Goal: Transaction & Acquisition: Obtain resource

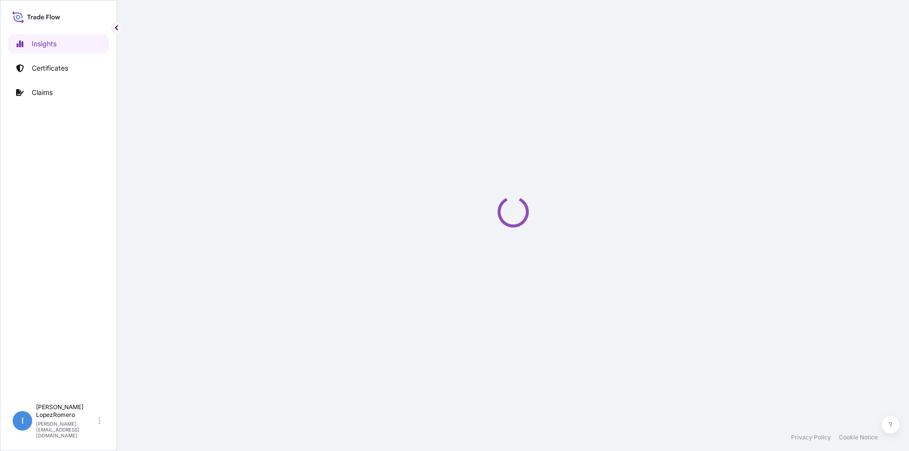
select select "2025"
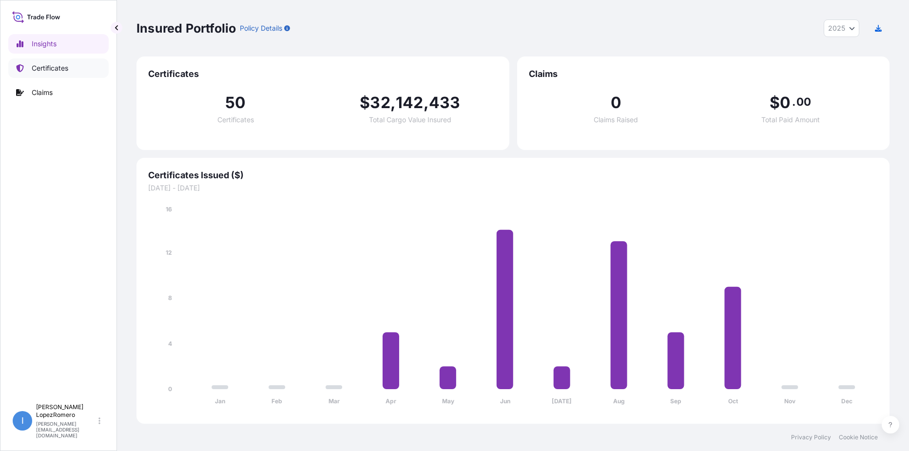
click at [56, 71] on p "Certificates" at bounding box center [50, 68] width 37 height 10
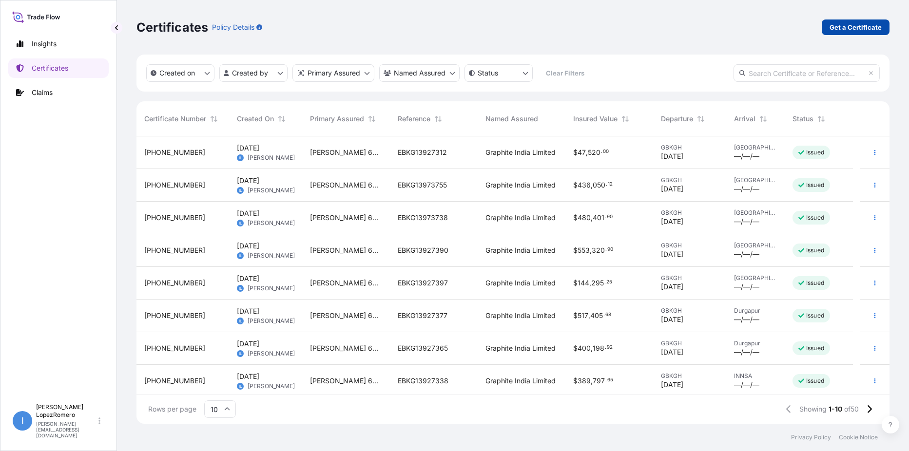
click at [853, 27] on p "Get a Certificate" at bounding box center [855, 27] width 52 height 10
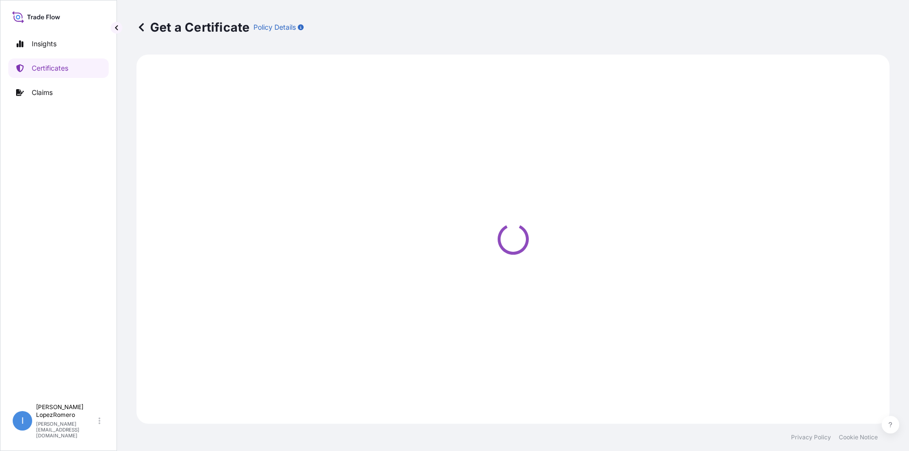
select select "Barge"
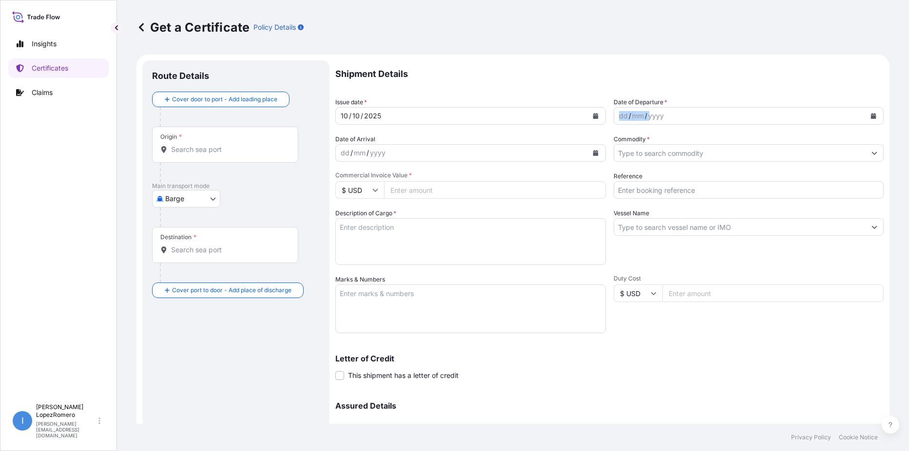
click at [666, 105] on div "Date of Departure * dd / mm / yyyy" at bounding box center [748, 110] width 270 height 27
click at [670, 115] on div "dd / mm / yyyy" at bounding box center [740, 116] width 252 height 18
click at [614, 121] on div "dd / mm / yyyy" at bounding box center [740, 116] width 252 height 18
click at [619, 116] on div "dd" at bounding box center [623, 116] width 11 height 12
click at [618, 116] on div "dd" at bounding box center [623, 116] width 11 height 12
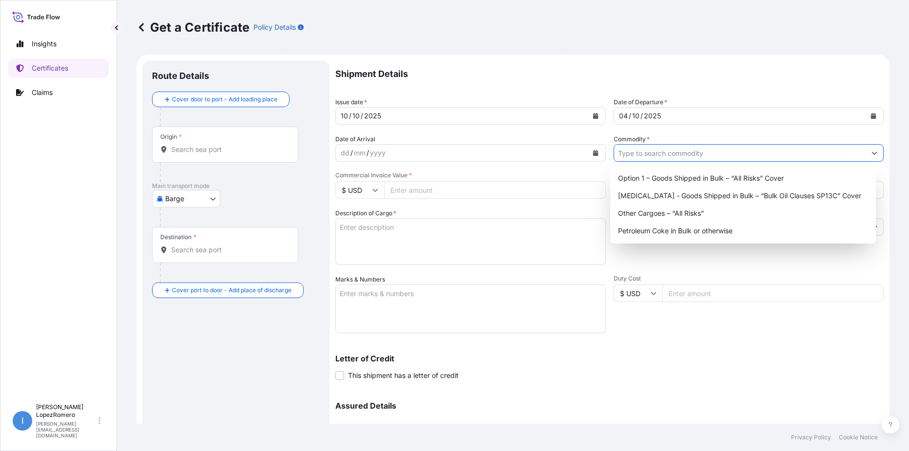
click at [637, 150] on input "Commodity *" at bounding box center [740, 153] width 252 height 18
click at [665, 176] on div "Option 1 – Goods Shipped in Bulk – “All Risks” Cover" at bounding box center [743, 179] width 258 height 18
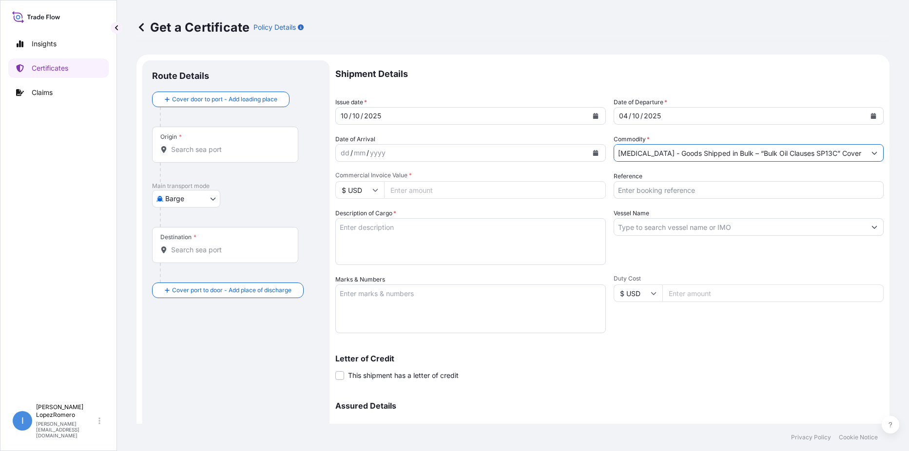
click at [639, 152] on input "Option 2 - Goods Shipped in Bulk – “Bulk Oil Clauses SP13C” Cover" at bounding box center [740, 153] width 252 height 18
click at [844, 156] on input "Option 2 - Goods Shipped in Bulk – “Bulk Oil Clauses SP13C” Cover" at bounding box center [740, 153] width 252 height 18
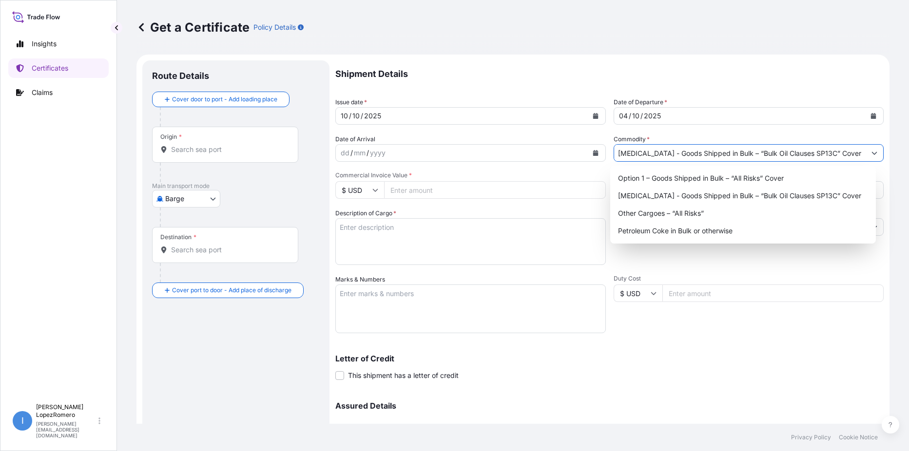
click at [865, 153] on button "Show suggestions" at bounding box center [874, 153] width 18 height 18
click at [787, 180] on div "Option 1 – Goods Shipped in Bulk – “All Risks” Cover" at bounding box center [743, 179] width 258 height 18
type input "Option 1 – Goods Shipped in Bulk – “All Risks” Cover"
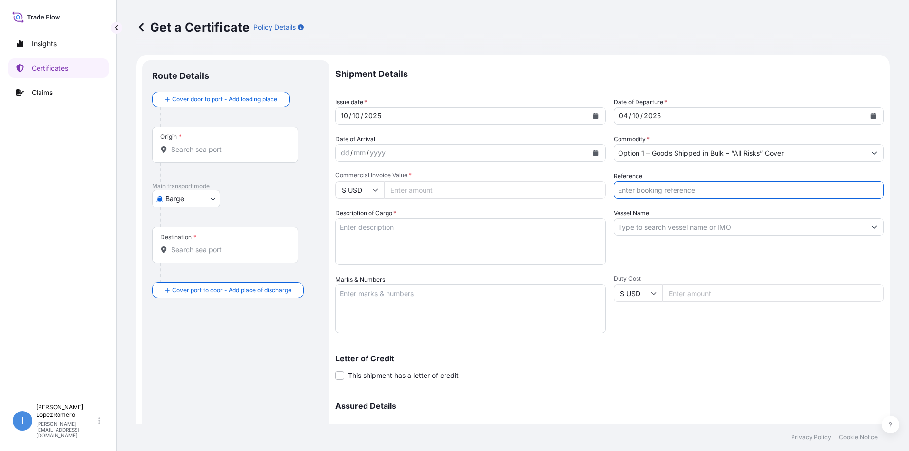
click at [642, 190] on input "Reference" at bounding box center [748, 190] width 270 height 18
type input "e"
click at [645, 190] on input "EBKG" at bounding box center [748, 190] width 270 height 18
click at [663, 190] on input "EBKG1392" at bounding box center [748, 190] width 270 height 18
type input "EBKG13927312"
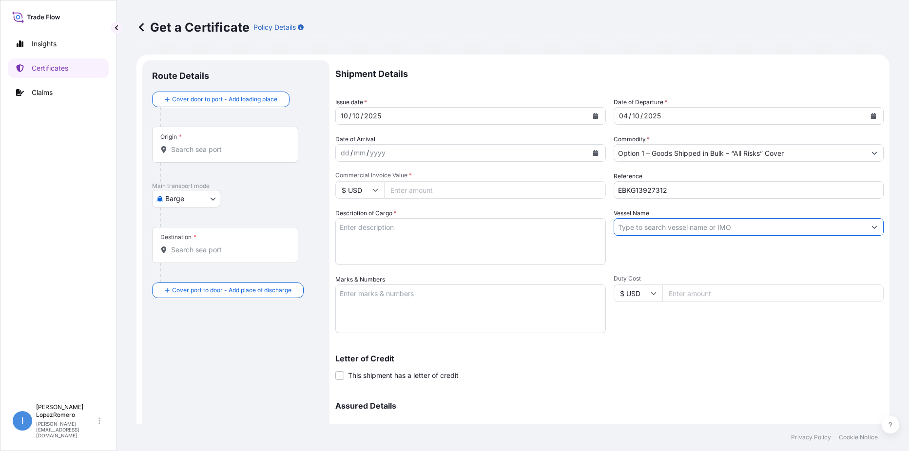
click at [673, 221] on input "Vessel Name" at bounding box center [740, 227] width 252 height 18
click at [649, 228] on input "Vessel Name" at bounding box center [740, 227] width 252 height 18
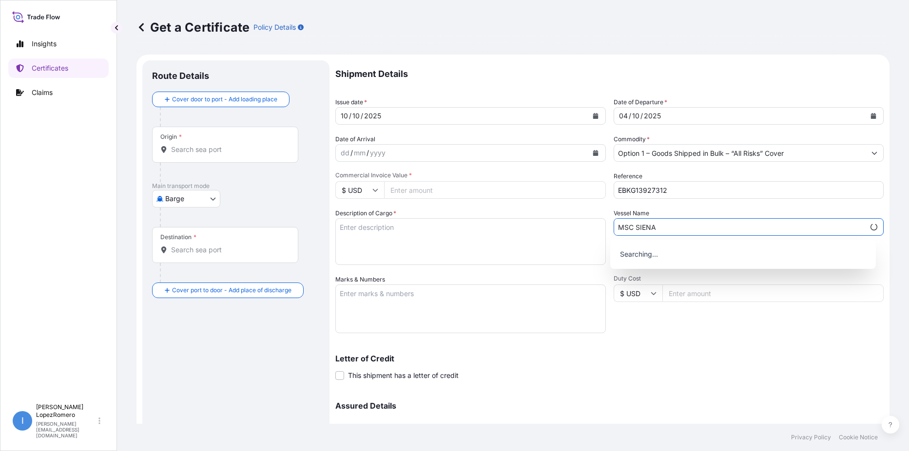
type input "MSC SIENA"
click at [682, 377] on div "Letter of Credit This shipment has a letter of credit Letter of credit * Letter…" at bounding box center [609, 368] width 548 height 26
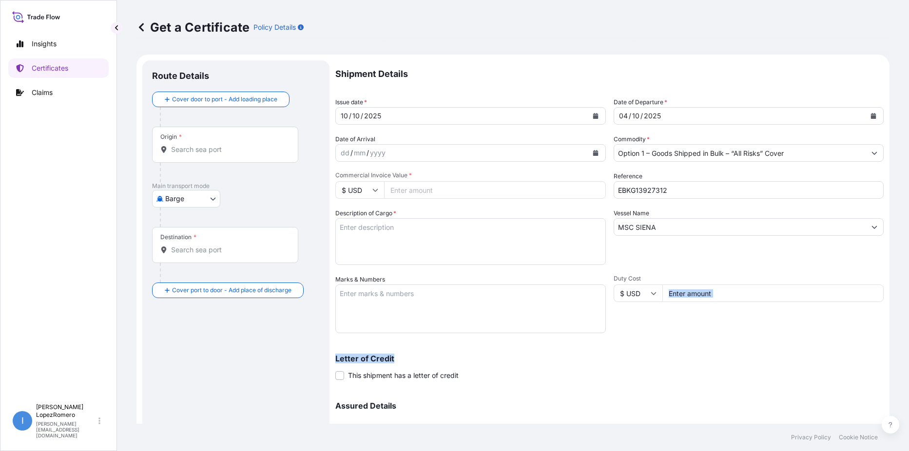
click at [731, 338] on div "Shipment Details Issue date * 10 / 10 / 2025 Date of Departure * 04 / 10 / 2025…" at bounding box center [609, 273] width 548 height 427
click at [413, 187] on input "Commercial Invoice Value *" at bounding box center [495, 190] width 222 height 18
type input "43200.00"
click at [688, 369] on div "Letter of Credit This shipment has a letter of credit Letter of credit * Letter…" at bounding box center [609, 368] width 548 height 26
click at [374, 241] on textarea "Description of Cargo *" at bounding box center [470, 241] width 270 height 47
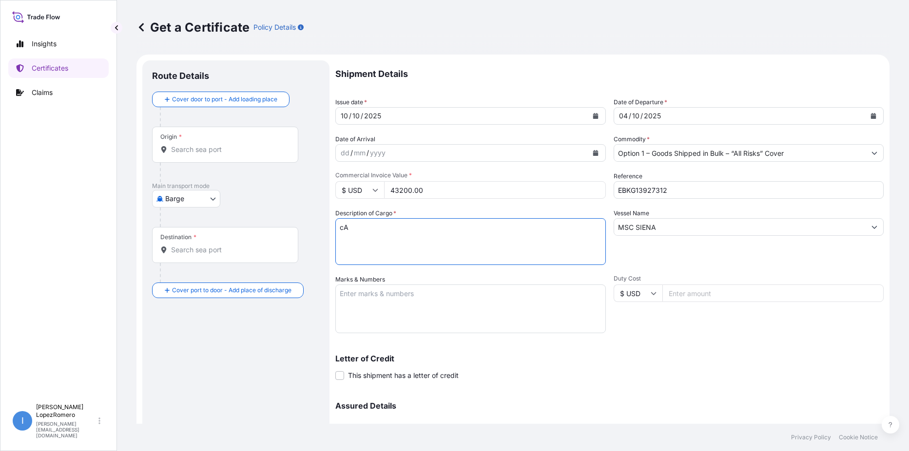
type textarea "c"
click at [396, 227] on textarea "Calcined Needle Coke" at bounding box center [470, 241] width 270 height 47
type textarea "Calcined Needle Petroleum Coke"
drag, startPoint x: 432, startPoint y: 301, endPoint x: 501, endPoint y: 308, distance: 69.5
click at [436, 301] on textarea "Marks & Numbers" at bounding box center [470, 309] width 270 height 49
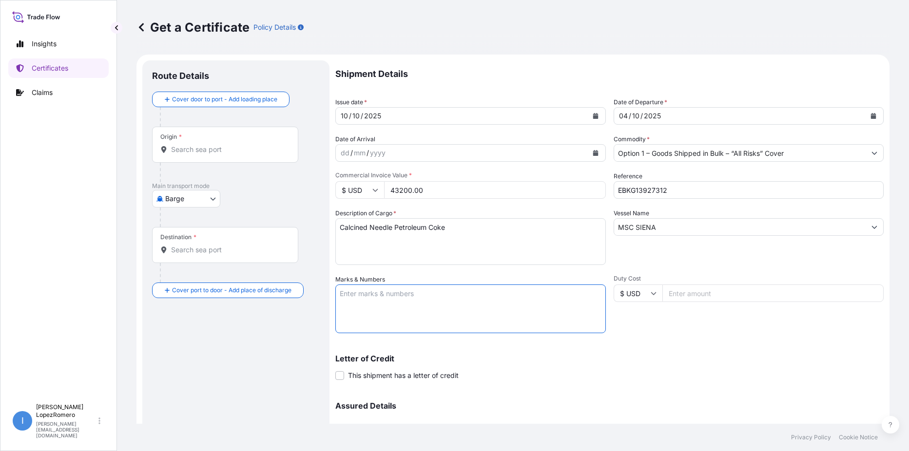
click at [716, 318] on div "Duty Cost $ USD" at bounding box center [748, 304] width 270 height 58
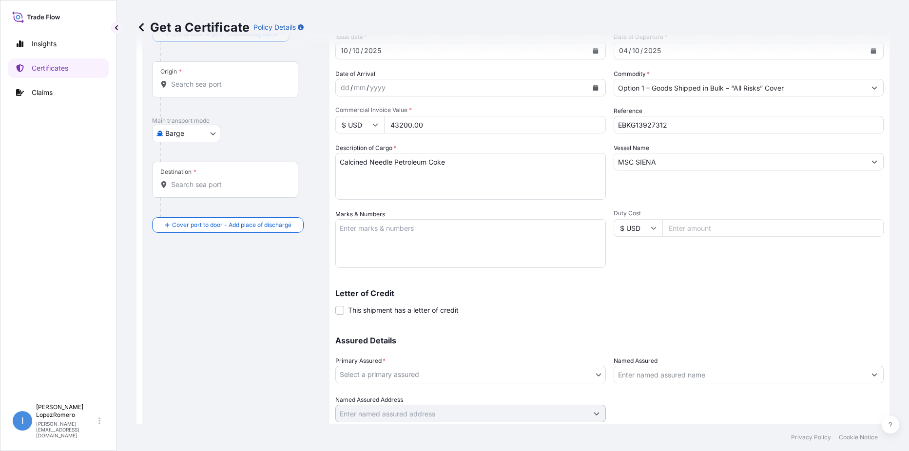
scroll to position [48, 0]
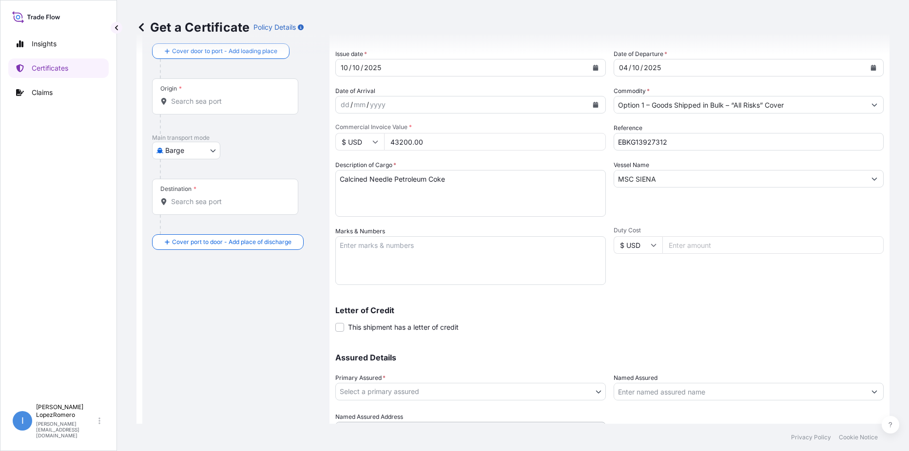
drag, startPoint x: 689, startPoint y: 291, endPoint x: 685, endPoint y: 286, distance: 6.2
click at [685, 286] on div "Shipment Details Issue date * 10 / 10 / 2025 Date of Departure * 04 / 10 / 2025…" at bounding box center [609, 225] width 548 height 427
click at [203, 103] on input "Origin *" at bounding box center [228, 101] width 115 height 10
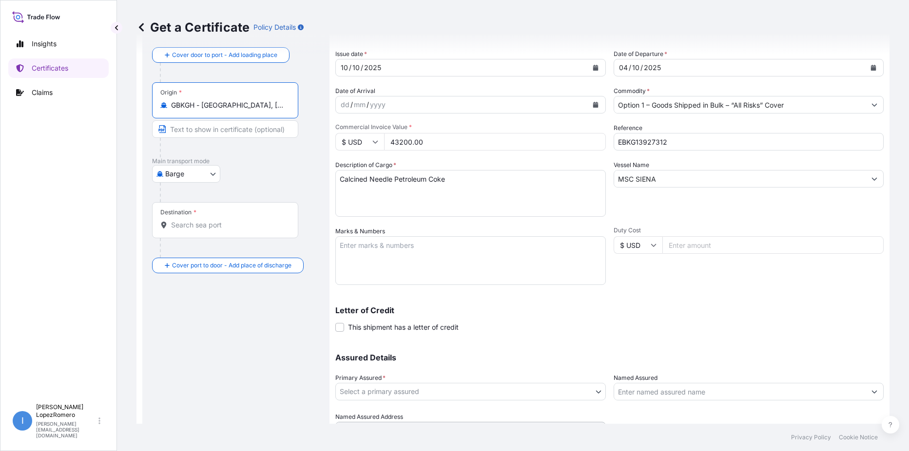
type input "GBKGH - Killingholme, United Kingdom"
click at [198, 221] on input "Destination *" at bounding box center [228, 225] width 115 height 10
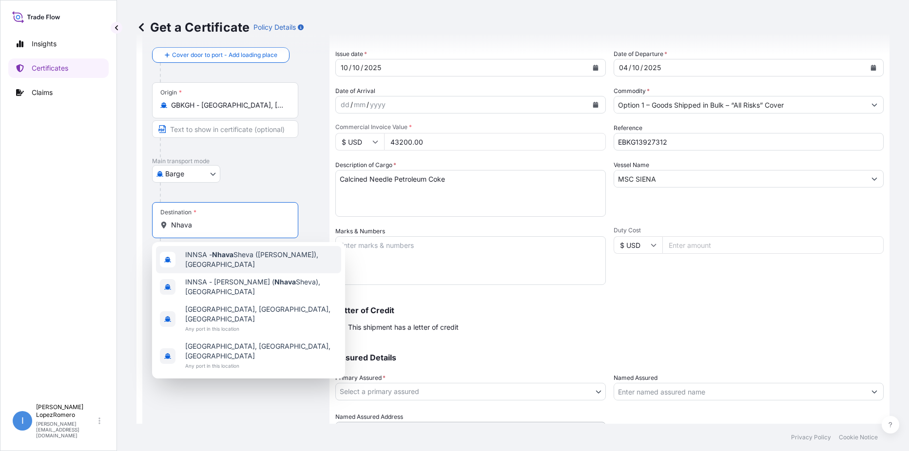
click at [277, 261] on span "INNSA - Nhava Sheva (Jawaharlal Nehru), India" at bounding box center [261, 259] width 152 height 19
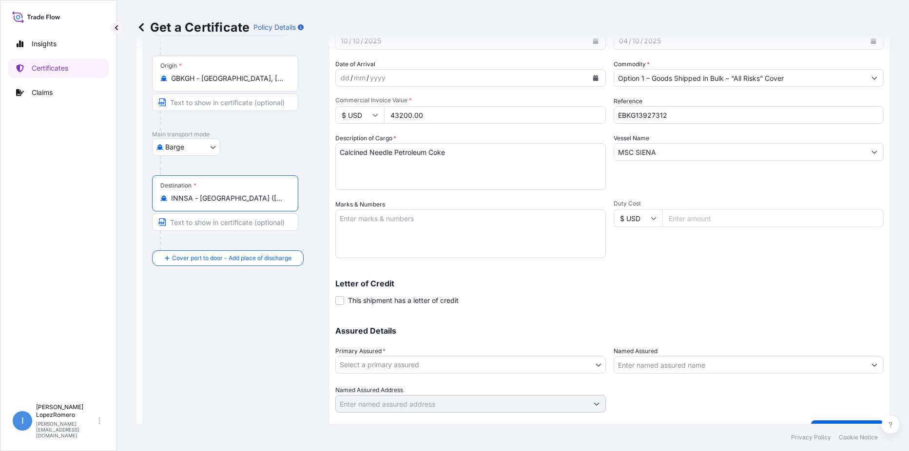
scroll to position [97, 0]
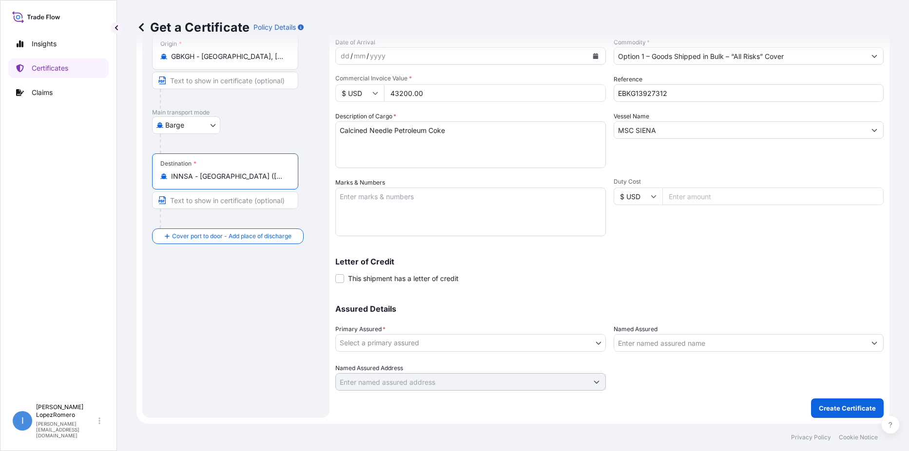
type input "INNSA - Nhava Sheva (Jawaharlal Nehru), India"
click at [585, 343] on body "Insights Certificates Claims I Isabel LopezRomero isabel.lopezromero@p66.com Ge…" at bounding box center [454, 225] width 909 height 451
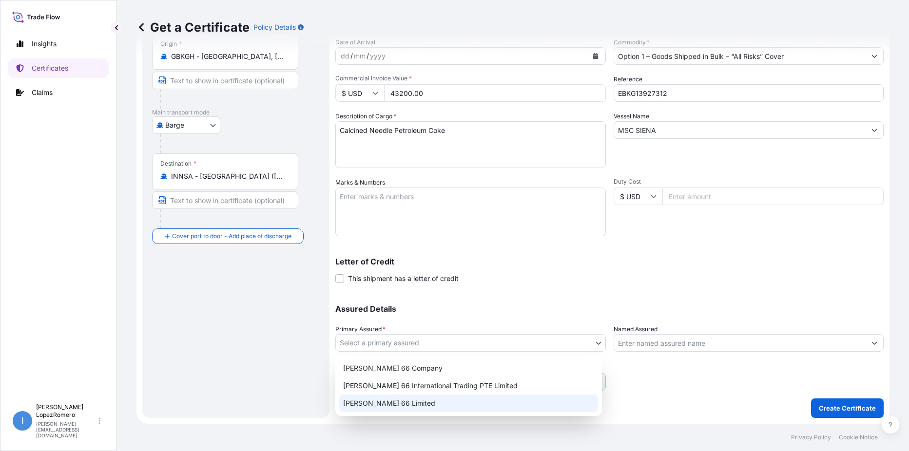
click at [470, 404] on div "Phillips 66 Limited" at bounding box center [468, 404] width 259 height 18
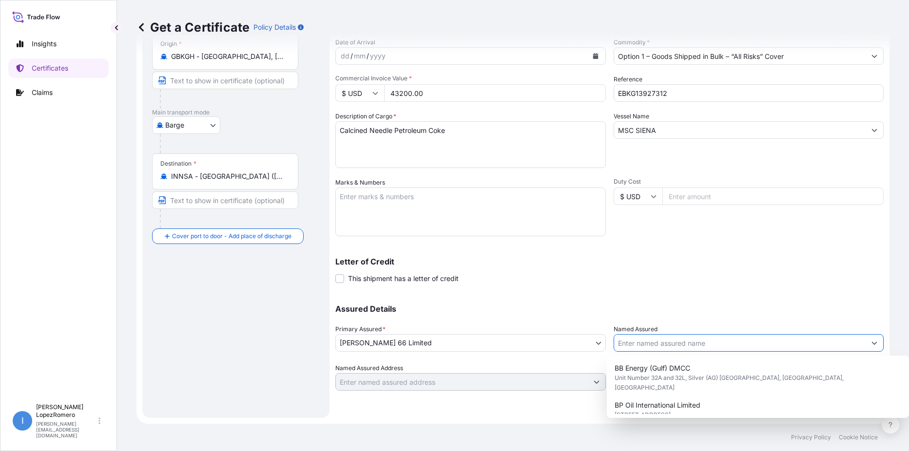
click at [728, 342] on input "Named Assured" at bounding box center [740, 343] width 252 height 18
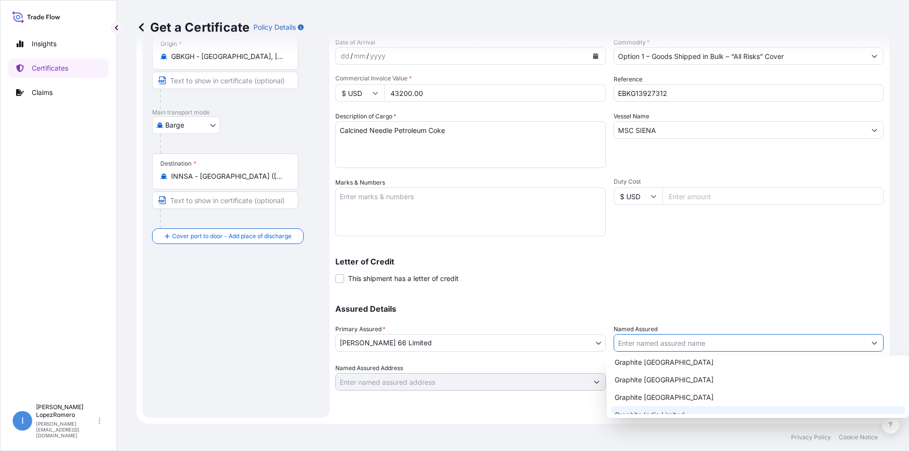
click at [664, 410] on span "Graphite India Limited" at bounding box center [649, 415] width 70 height 10
type input "Graphite India Limited"
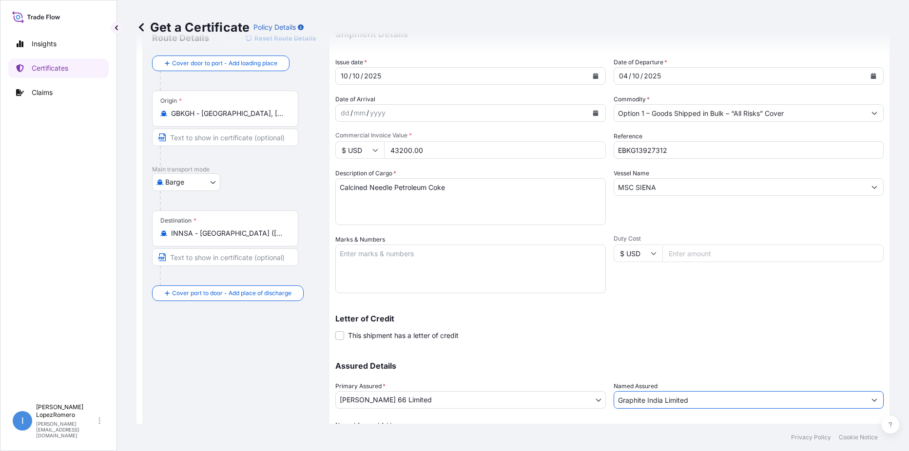
scroll to position [97, 0]
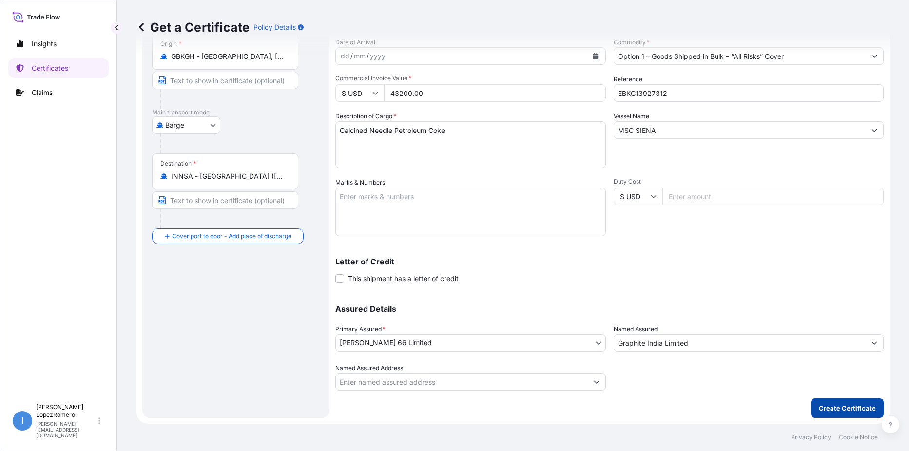
click at [845, 409] on p "Create Certificate" at bounding box center [846, 408] width 57 height 10
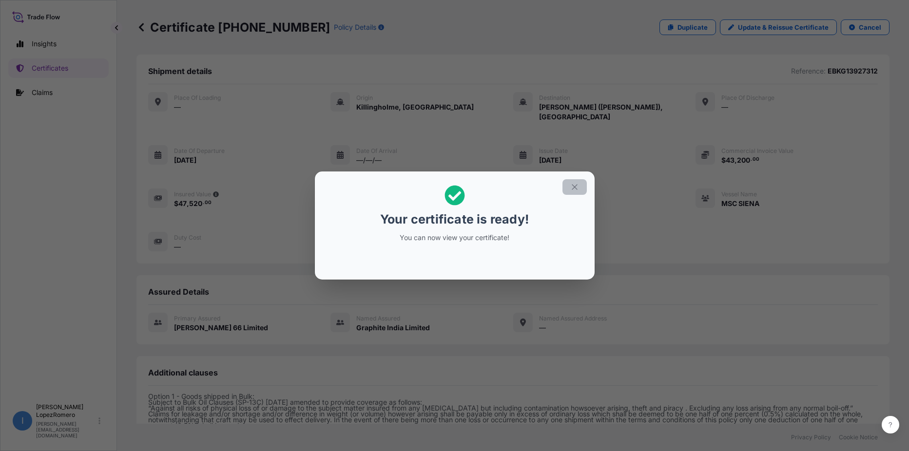
click at [578, 185] on icon "button" at bounding box center [574, 187] width 9 height 9
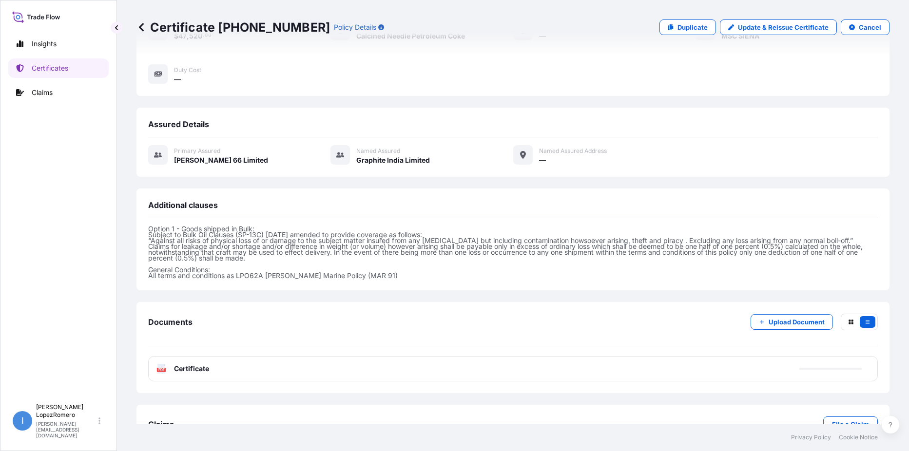
scroll to position [188, 0]
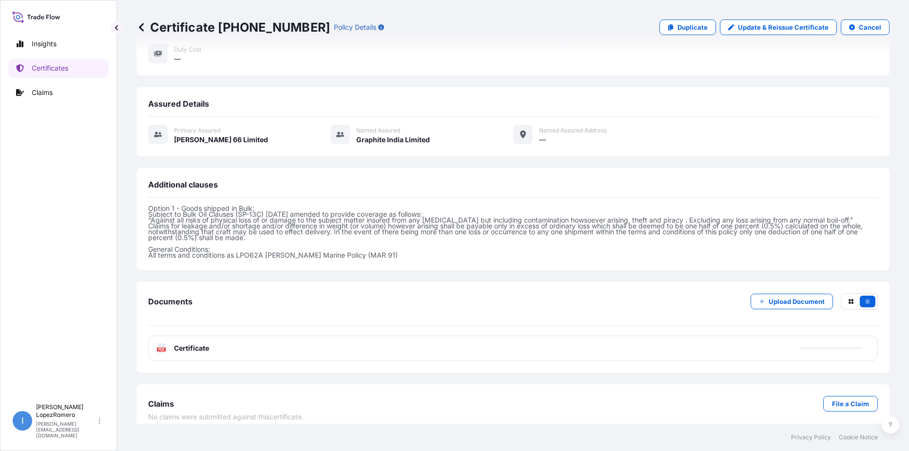
click at [176, 343] on span "Certificate" at bounding box center [191, 348] width 35 height 10
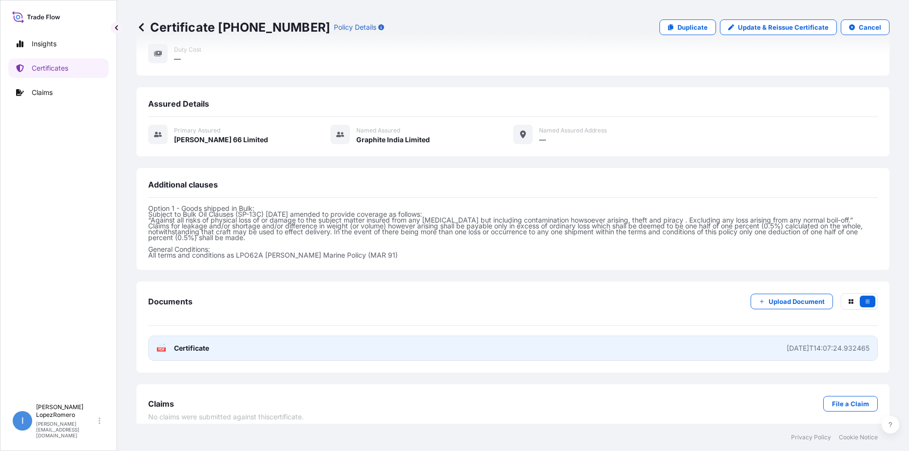
click at [172, 343] on div "PDF Certificate" at bounding box center [182, 348] width 53 height 10
